Goal: Information Seeking & Learning: Learn about a topic

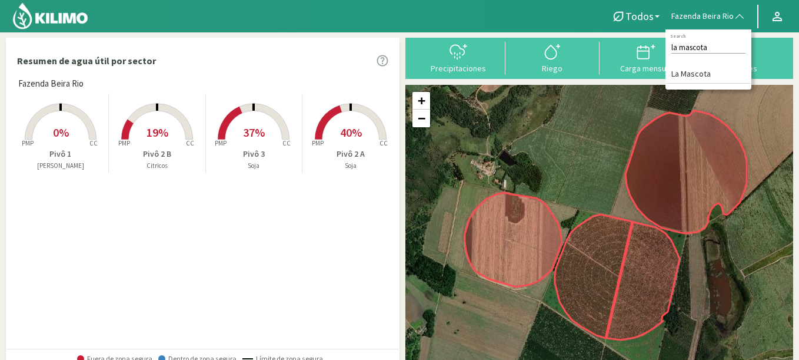
type input "la mascota"
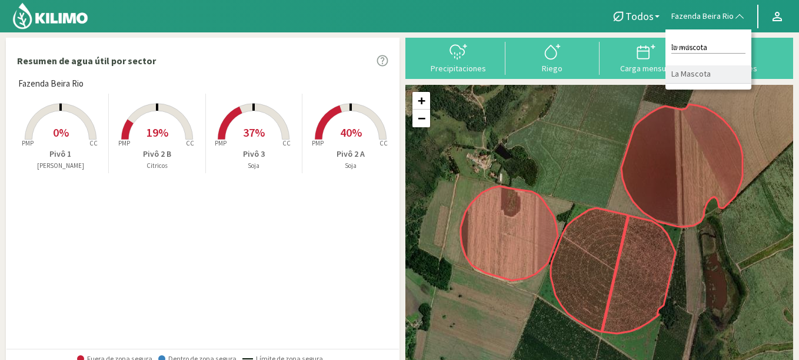
drag, startPoint x: 697, startPoint y: 89, endPoint x: 692, endPoint y: 82, distance: 9.0
click at [692, 82] on div "Todos Todos [PERSON_NAME] Citricos Soja Fazenda Beira Rio la mascota Search La …" at bounding box center [399, 355] width 799 height 710
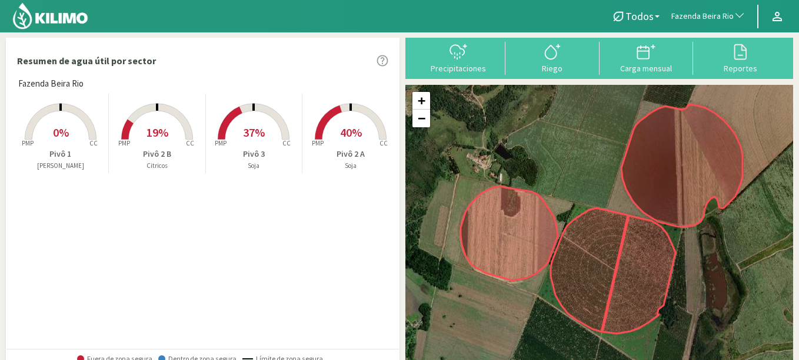
click at [697, 9] on button "Fazenda Beira Rio" at bounding box center [709, 17] width 86 height 26
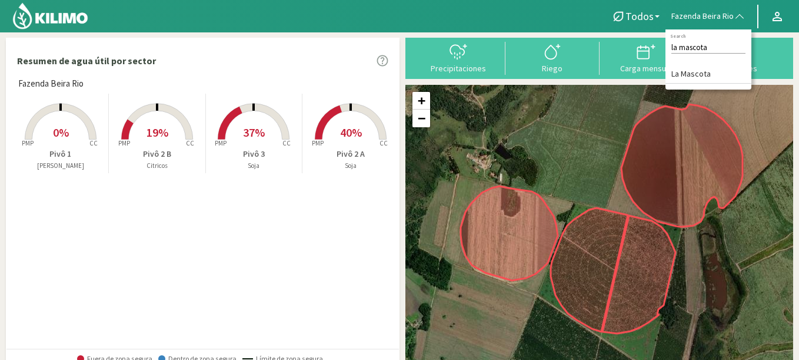
type input "la mascota"
click at [689, 63] on div "la mascota Search La Mascota" at bounding box center [709, 59] width 86 height 60
click at [688, 65] on li "La Mascota" at bounding box center [709, 74] width 86 height 18
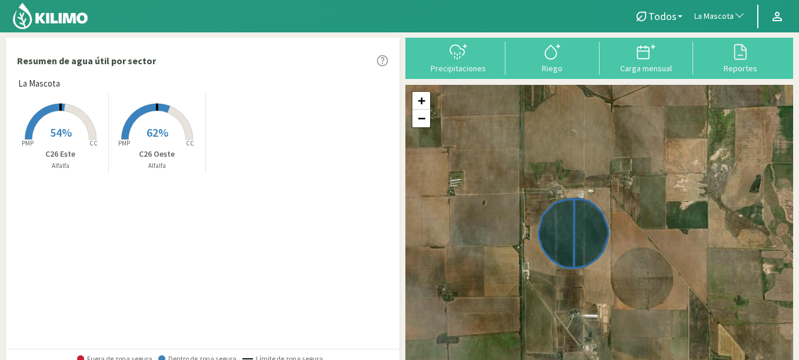
click at [45, 131] on rect at bounding box center [61, 141] width 94 height 94
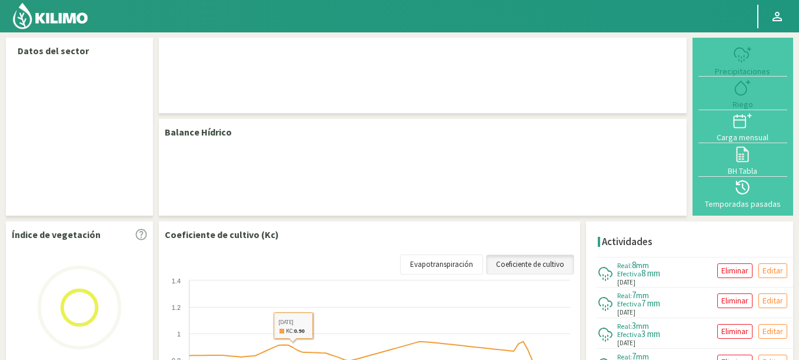
select select "165: Object"
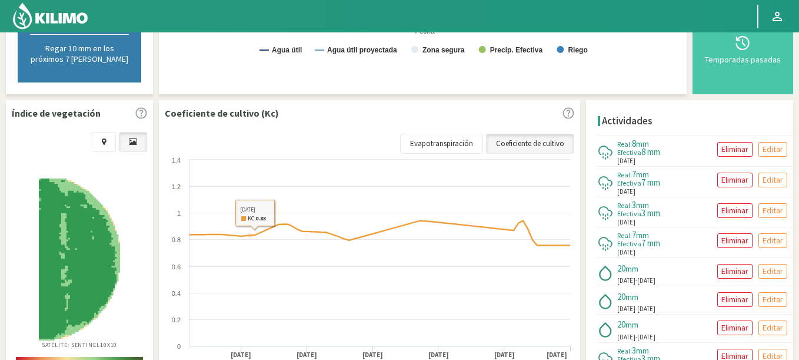
scroll to position [462, 0]
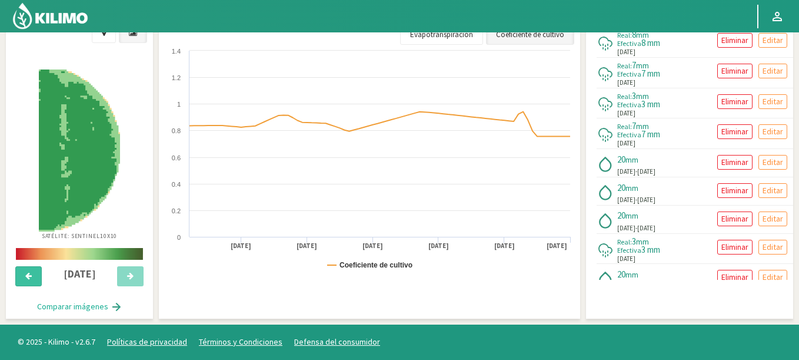
click at [32, 273] on icon at bounding box center [28, 276] width 6 height 8
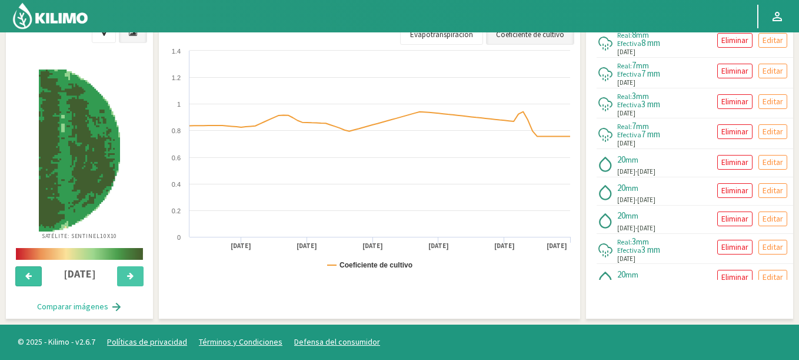
click at [32, 273] on icon at bounding box center [28, 276] width 6 height 8
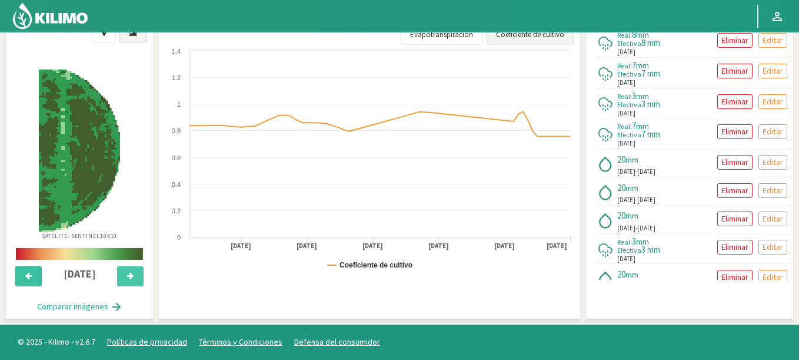
click at [32, 273] on icon at bounding box center [28, 276] width 6 height 8
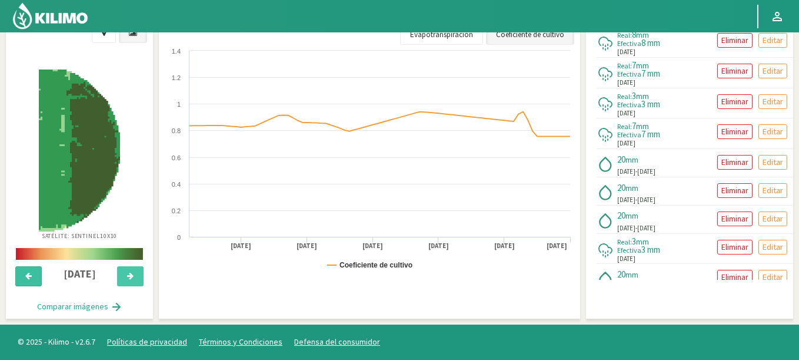
click at [32, 273] on icon at bounding box center [28, 276] width 6 height 8
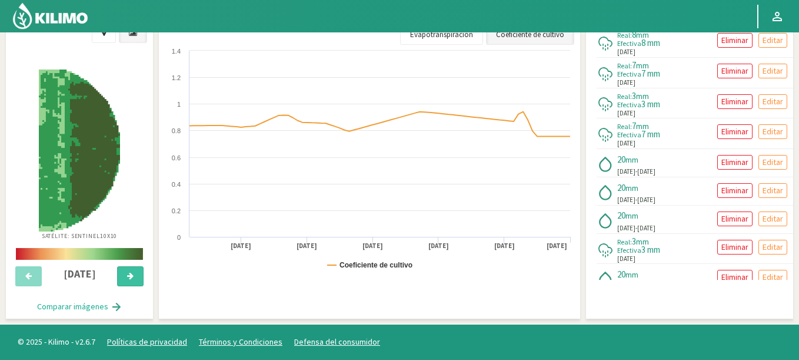
click at [135, 281] on button at bounding box center [130, 276] width 26 height 20
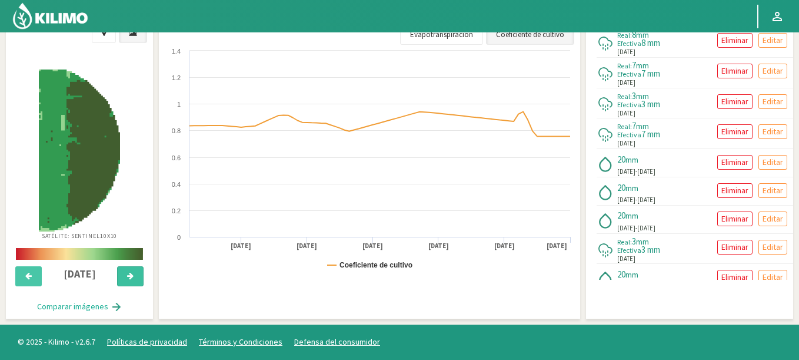
click at [135, 281] on button at bounding box center [130, 276] width 26 height 20
click at [135, 280] on button at bounding box center [130, 276] width 26 height 20
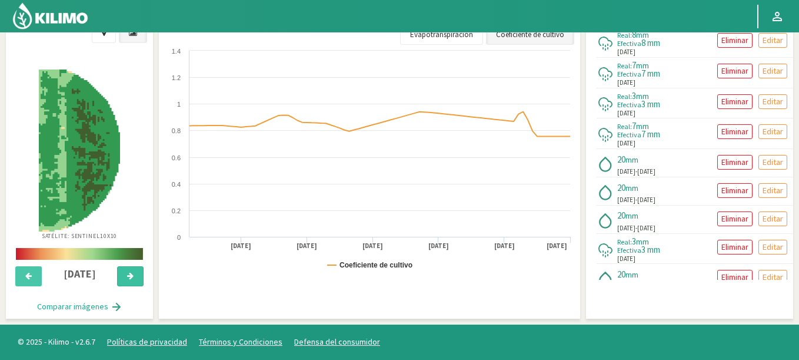
click at [135, 280] on button at bounding box center [130, 276] width 26 height 20
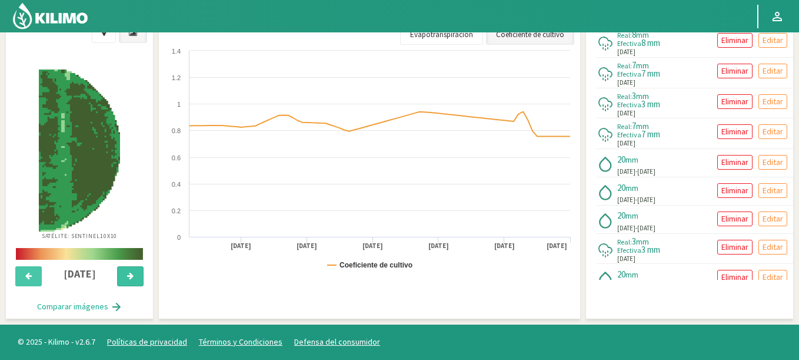
click at [135, 280] on button at bounding box center [130, 276] width 26 height 20
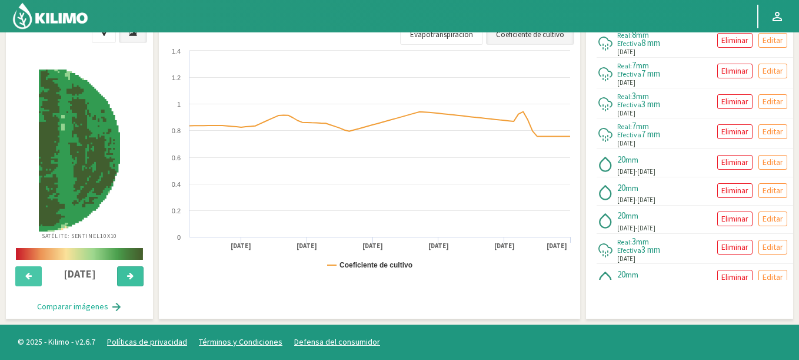
click at [135, 280] on button at bounding box center [130, 276] width 26 height 20
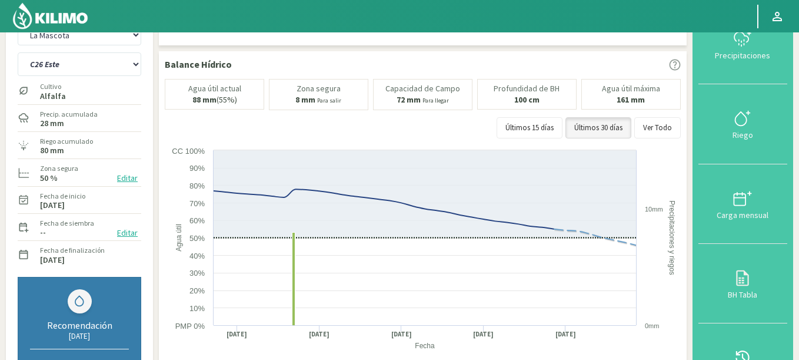
scroll to position [0, 0]
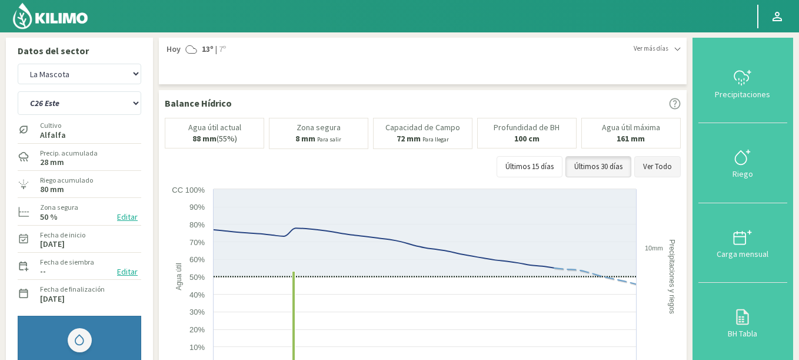
click at [658, 164] on button "Ver Todo" at bounding box center [658, 166] width 47 height 21
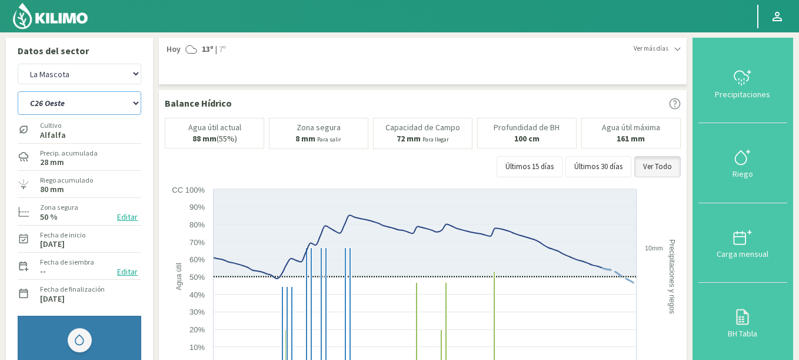
click at [18, 91] on select "C26 Este C26 Oeste" at bounding box center [80, 103] width 124 height 24
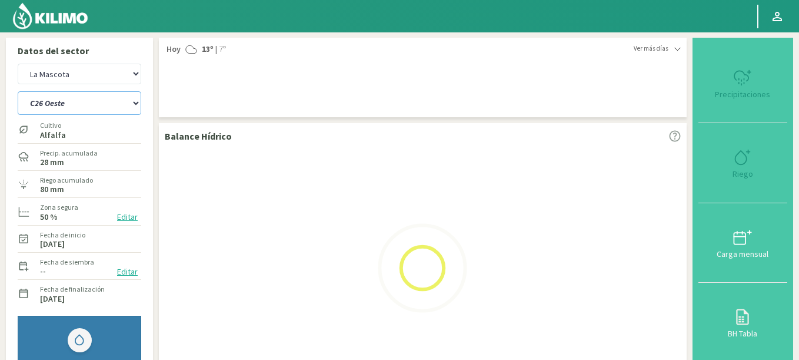
select select "0: Object"
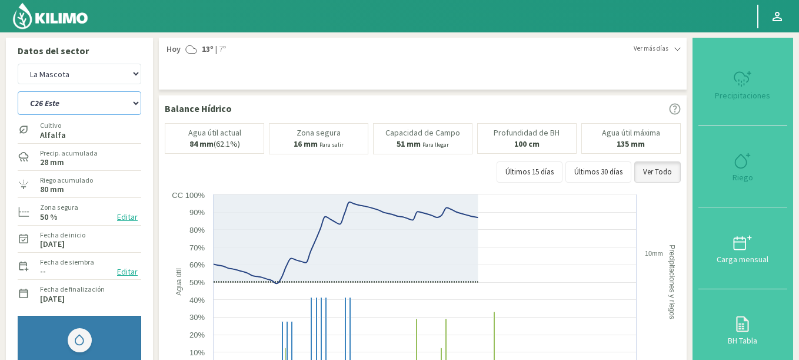
select select "443: Object"
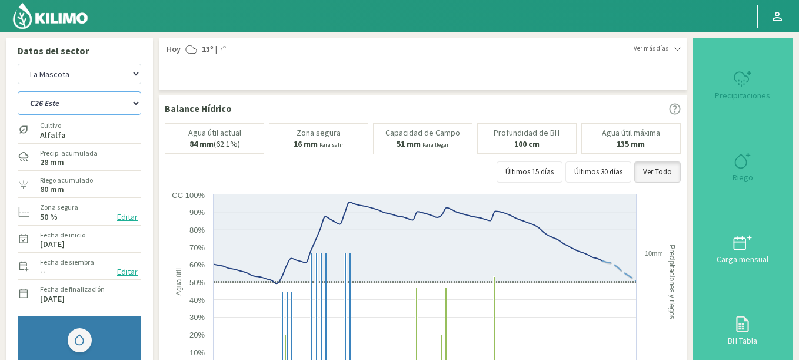
select select "3: Object"
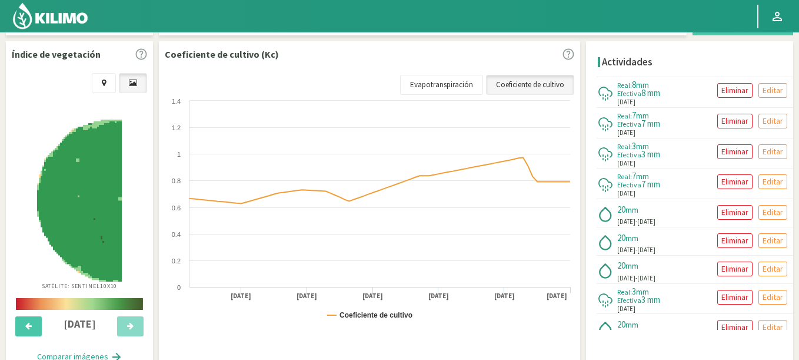
scroll to position [473, 0]
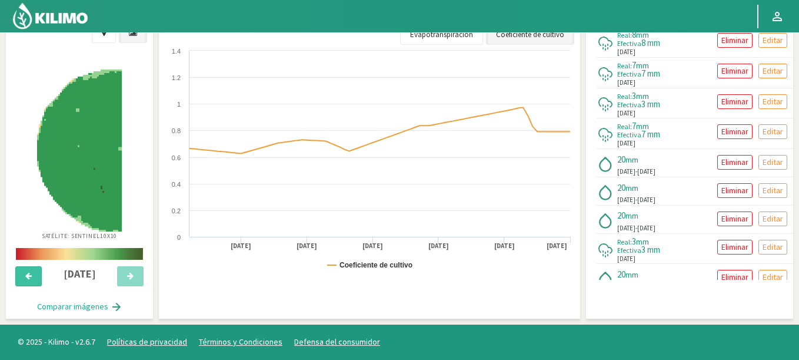
click at [29, 280] on button at bounding box center [28, 276] width 26 height 20
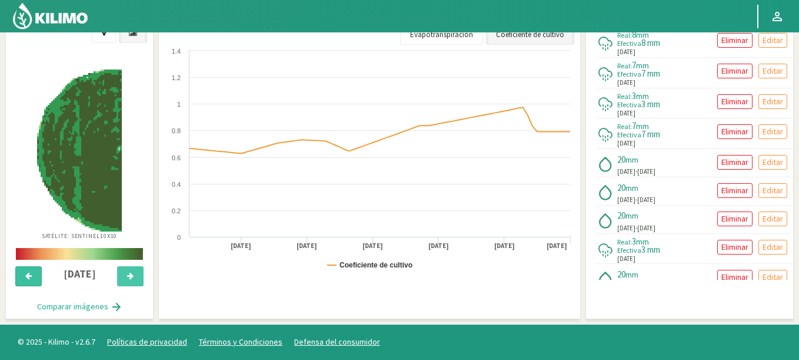
click at [29, 280] on button at bounding box center [28, 276] width 26 height 20
click at [138, 279] on button at bounding box center [130, 276] width 26 height 20
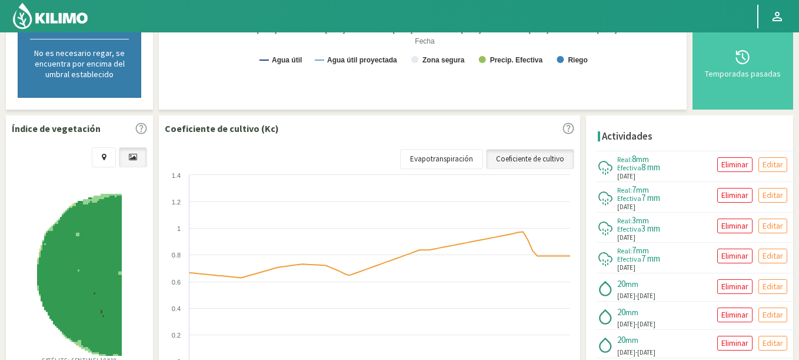
scroll to position [120, 0]
